Goal: Task Accomplishment & Management: Use online tool/utility

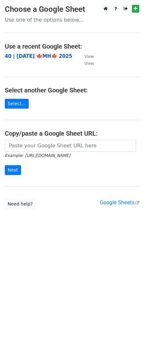
click at [27, 56] on strong "40 | [DATE] 🍁MH🍁 2025" at bounding box center [38, 56] width 67 height 6
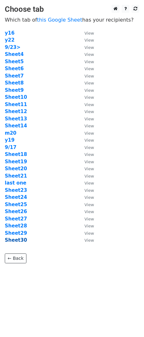
click at [23, 239] on strong "Sheet30" at bounding box center [16, 240] width 22 height 6
click at [20, 96] on strong "Sheet10" at bounding box center [16, 97] width 22 height 6
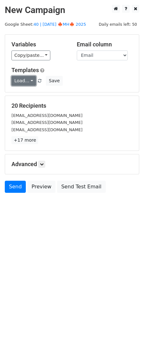
click at [25, 77] on link "Load..." at bounding box center [23, 81] width 24 height 10
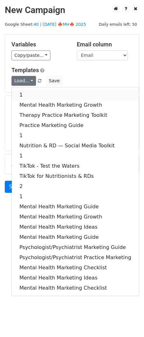
click at [36, 94] on link "1" at bounding box center [75, 95] width 127 height 10
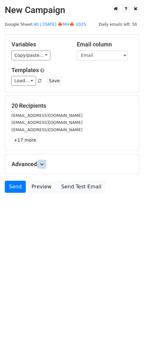
click at [43, 162] on link at bounding box center [41, 164] width 7 height 7
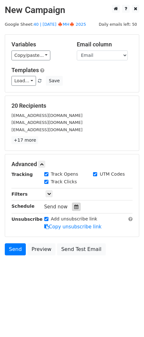
click at [74, 207] on icon at bounding box center [76, 207] width 4 height 4
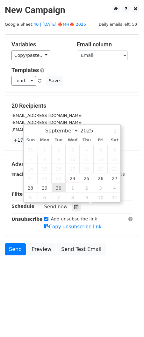
type input "2025-09-30 12:00"
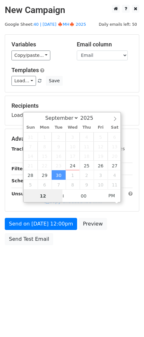
scroll to position [0, 0]
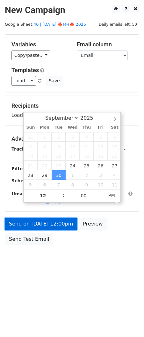
click at [48, 220] on link "Send on Sep 30 at 12:00pm" at bounding box center [41, 224] width 72 height 12
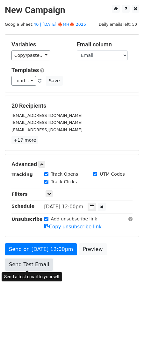
click at [34, 262] on link "Send Test Email" at bounding box center [29, 265] width 48 height 12
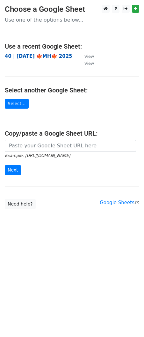
click at [21, 57] on strong "40 | SEP 17 🍁MH🍁 2025" at bounding box center [38, 56] width 67 height 6
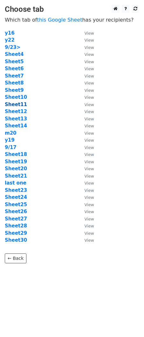
click at [18, 106] on strong "Sheet11" at bounding box center [16, 105] width 22 height 6
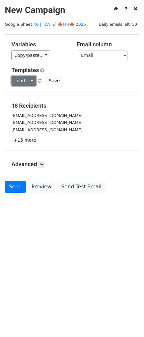
click at [24, 82] on link "Load..." at bounding box center [23, 81] width 24 height 10
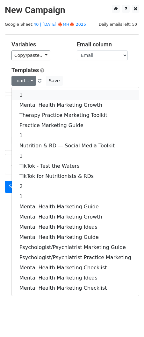
click at [44, 98] on link "1" at bounding box center [75, 95] width 127 height 10
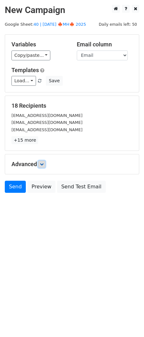
click at [43, 163] on icon at bounding box center [42, 164] width 4 height 4
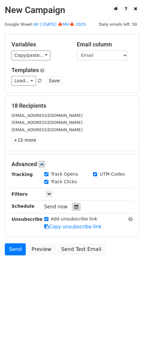
click at [72, 209] on div at bounding box center [76, 207] width 9 height 8
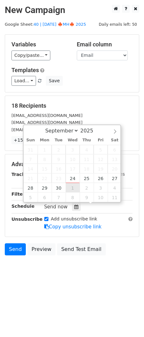
type input "2025-10-01 12:00"
select select "9"
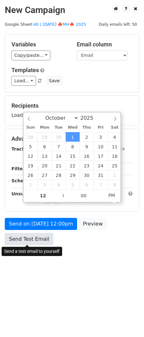
click at [37, 240] on link "Send Test Email" at bounding box center [29, 239] width 48 height 12
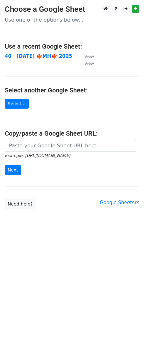
click at [27, 55] on strong "40 | [DATE] 🍁MH🍁 2025" at bounding box center [38, 56] width 67 height 6
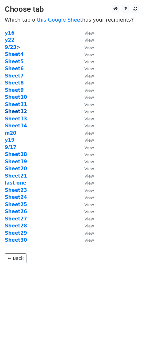
click at [20, 111] on strong "Sheet12" at bounding box center [16, 112] width 22 height 6
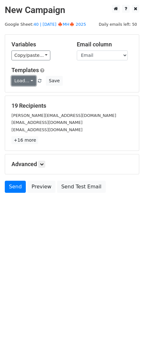
click at [28, 82] on link "Load..." at bounding box center [23, 81] width 24 height 10
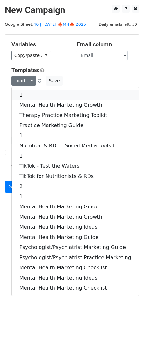
click at [30, 94] on link "1" at bounding box center [75, 95] width 127 height 10
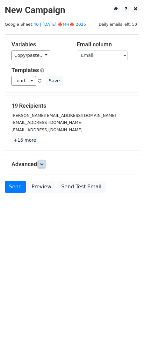
click at [42, 165] on icon at bounding box center [42, 164] width 4 height 4
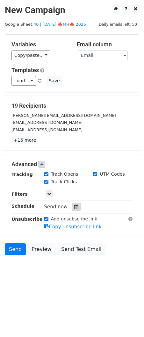
click at [74, 207] on icon at bounding box center [76, 207] width 4 height 4
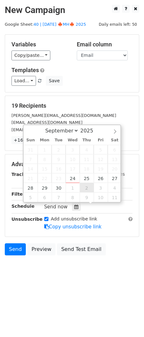
type input "2025-10-02 12:00"
select select "9"
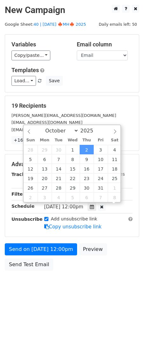
scroll to position [0, 0]
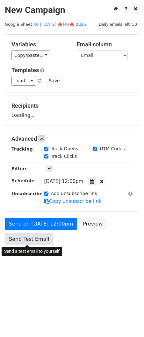
click at [40, 237] on link "Send Test Email" at bounding box center [29, 239] width 48 height 12
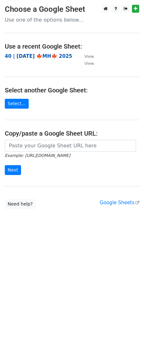
click at [36, 55] on strong "40 | [DATE] 🍁MH🍁 2025" at bounding box center [38, 56] width 67 height 6
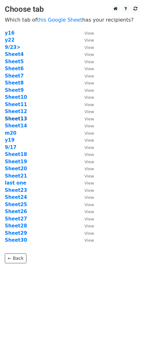
click at [19, 117] on strong "Sheet13" at bounding box center [16, 119] width 22 height 6
click at [20, 119] on strong "Sheet13" at bounding box center [16, 119] width 22 height 6
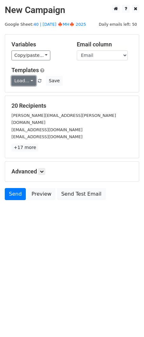
click at [24, 78] on link "Load..." at bounding box center [23, 81] width 24 height 10
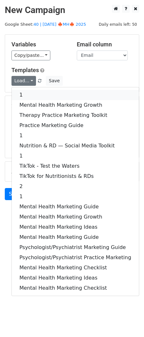
click at [35, 94] on link "1" at bounding box center [75, 95] width 127 height 10
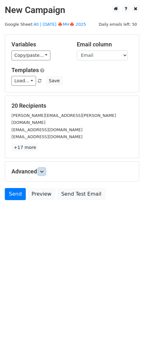
click at [43, 170] on icon at bounding box center [42, 172] width 4 height 4
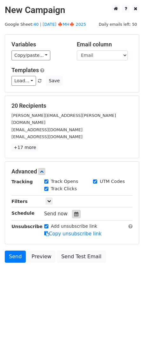
click at [73, 210] on div at bounding box center [76, 214] width 9 height 8
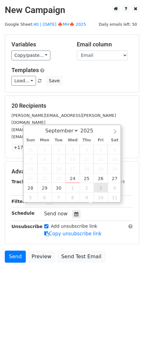
type input "2025-10-03 12:00"
select select "9"
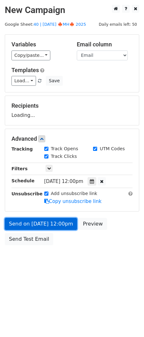
click at [54, 222] on link "Send on Oct 3 at 12:00pm" at bounding box center [41, 224] width 72 height 12
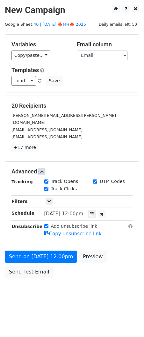
click at [33, 248] on body "New Campaign Daily emails left: 50 Google Sheet: 40 | SEP 17 🍁MH🍁 2025 Variable…" at bounding box center [72, 156] width 144 height 302
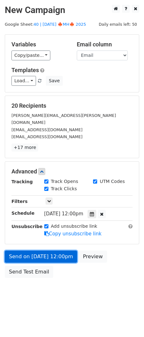
click at [33, 254] on link "Send on Oct 3 at 12:00pm" at bounding box center [41, 257] width 72 height 12
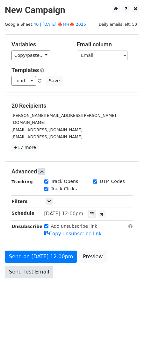
click at [25, 266] on link "Send Test Email" at bounding box center [29, 272] width 48 height 12
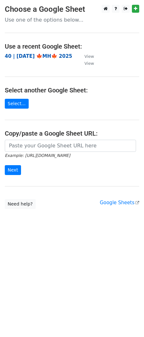
click at [32, 56] on strong "40 | [DATE] 🍁MH🍁 2025" at bounding box center [38, 56] width 67 height 6
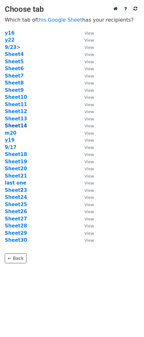
click at [19, 125] on strong "Sheet14" at bounding box center [16, 126] width 22 height 6
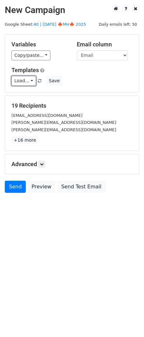
click at [20, 85] on link "Load..." at bounding box center [23, 81] width 24 height 10
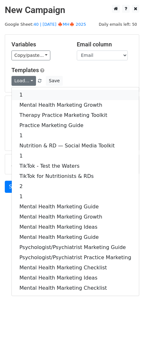
click at [38, 95] on link "1" at bounding box center [75, 95] width 127 height 10
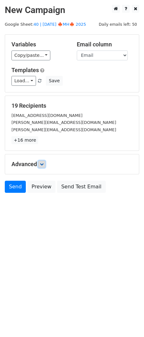
click at [44, 165] on icon at bounding box center [42, 164] width 4 height 4
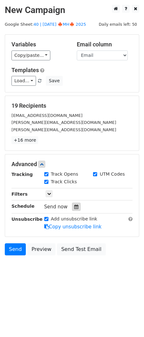
click at [74, 207] on icon at bounding box center [76, 207] width 4 height 4
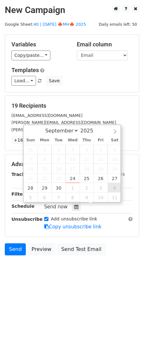
type input "[DATE] 12:00"
select select "9"
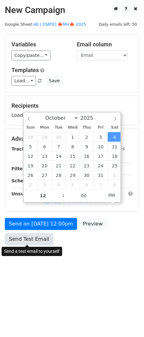
click at [39, 239] on link "Send Test Email" at bounding box center [29, 239] width 48 height 12
